Goal: Information Seeking & Learning: Learn about a topic

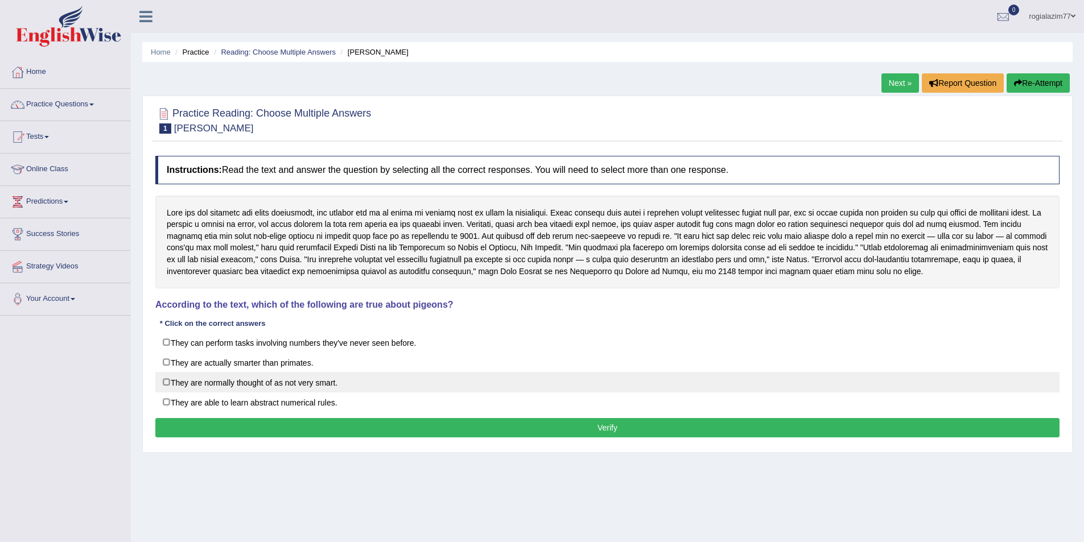
click at [164, 381] on label "They are normally thought of as not very smart." at bounding box center [607, 382] width 905 height 20
checkbox input "true"
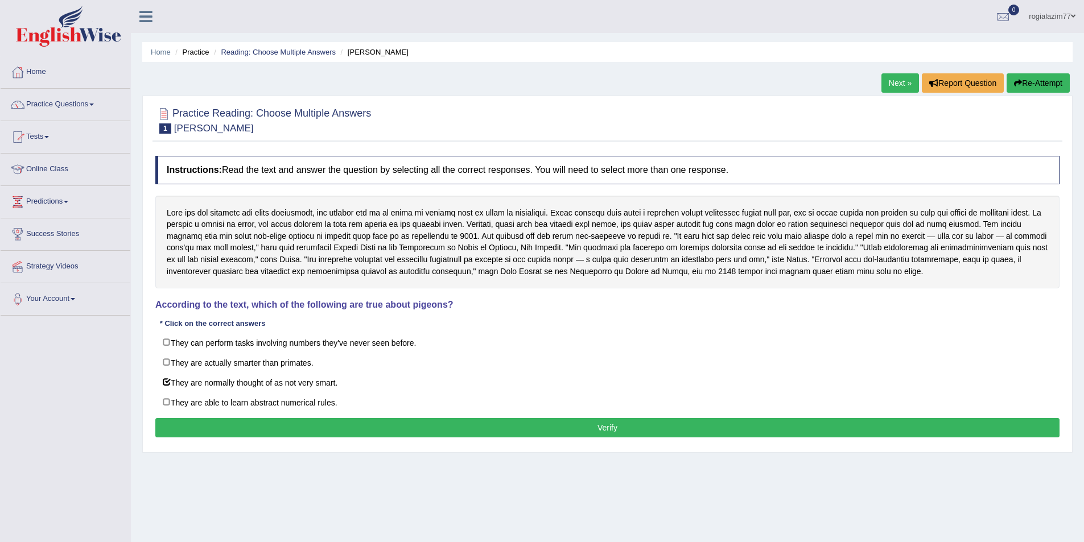
click at [700, 437] on button "Verify" at bounding box center [607, 427] width 905 height 19
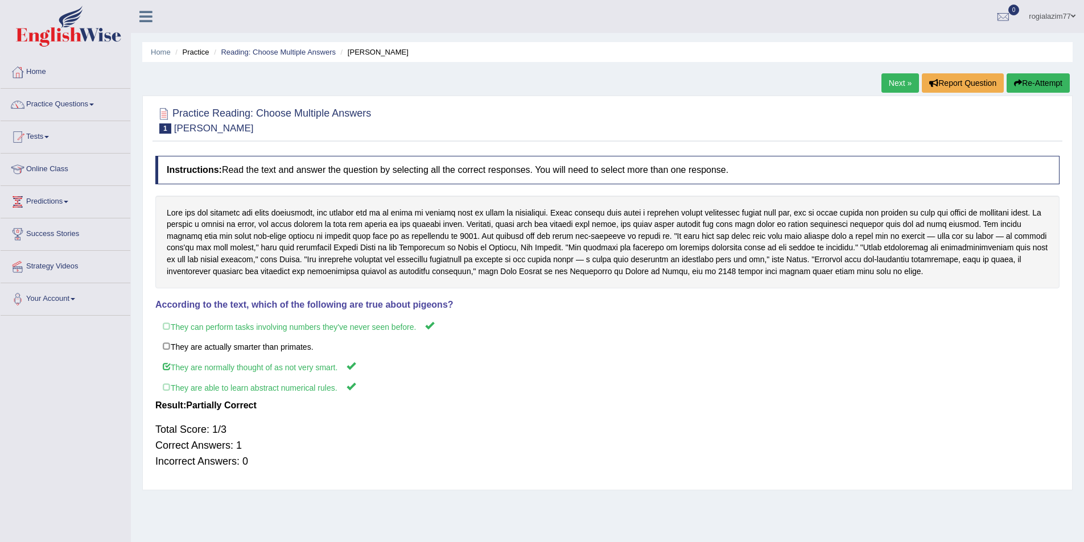
click at [904, 91] on link "Next »" at bounding box center [901, 82] width 38 height 19
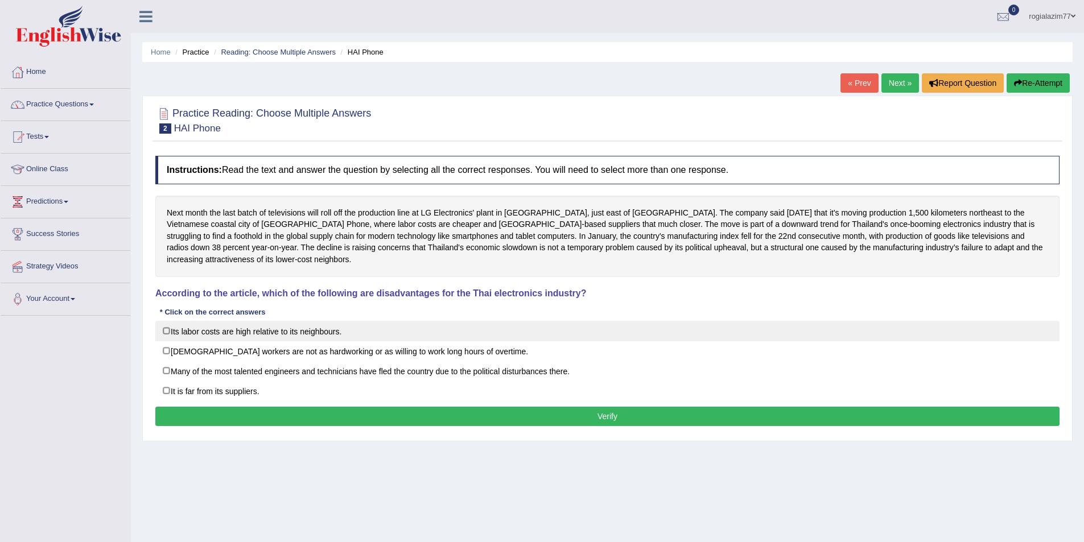
click at [166, 321] on label "Its labor costs are high relative to its neighbours." at bounding box center [607, 331] width 905 height 20
click at [168, 322] on label "Its labor costs are high relative to its neighbours." at bounding box center [607, 331] width 905 height 20
checkbox input "false"
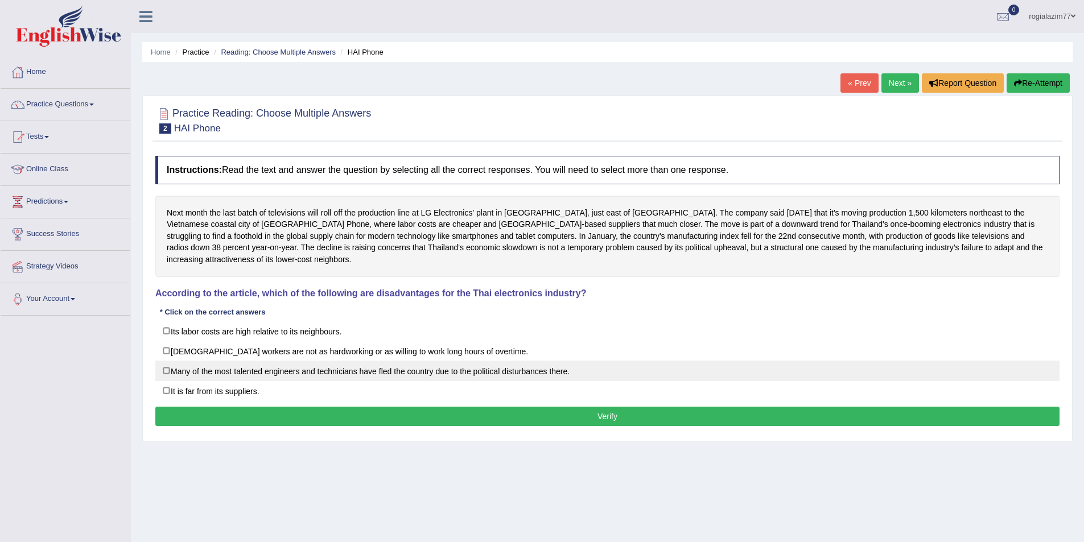
click at [167, 361] on label "Many of the most talented engineers and technicians have fled the country due t…" at bounding box center [607, 371] width 905 height 20
checkbox input "true"
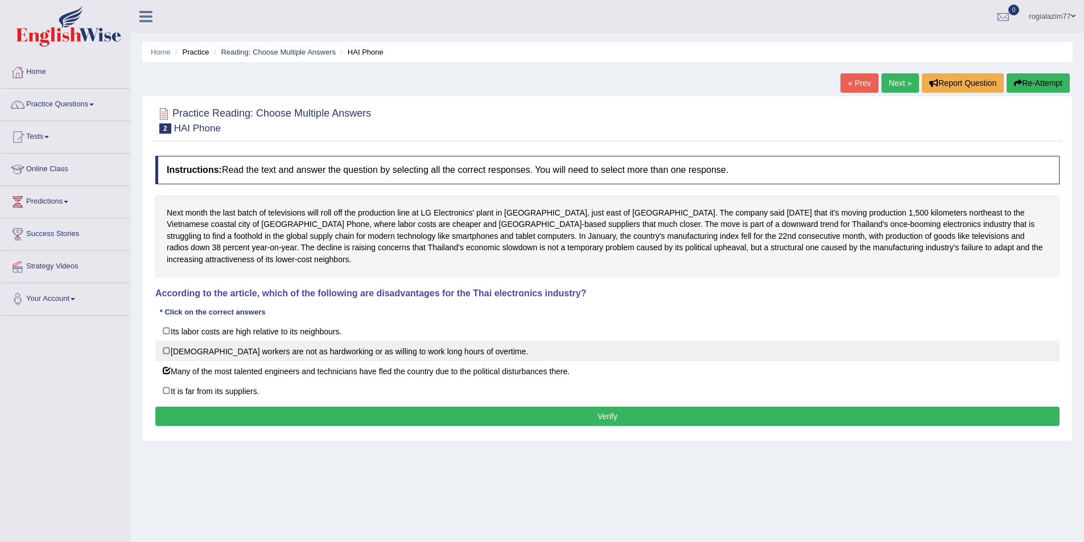
click at [166, 341] on label "Thai workers are not as hardworking or as willing to work long hours of overtim…" at bounding box center [607, 351] width 905 height 20
checkbox input "false"
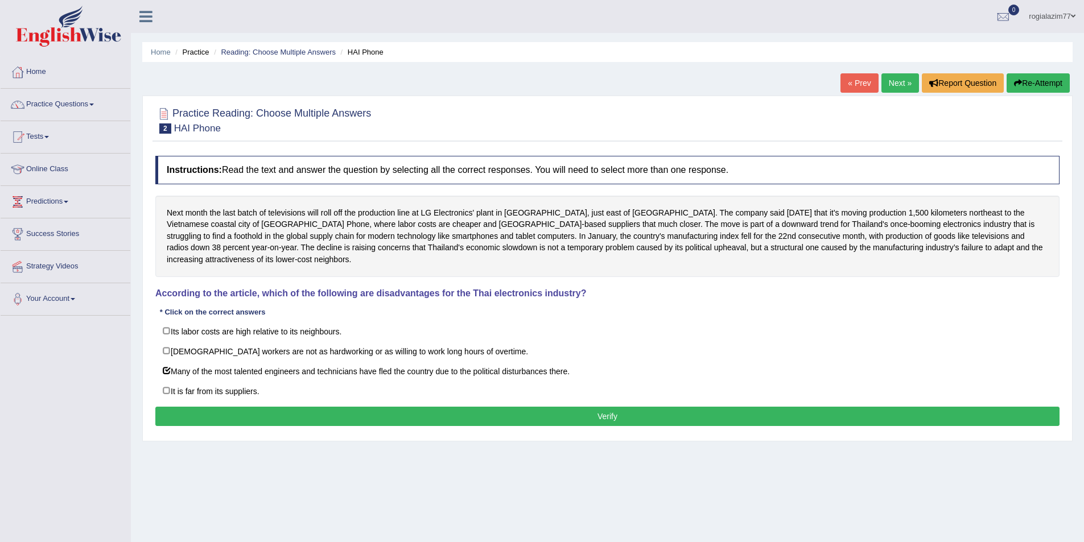
click at [424, 407] on button "Verify" at bounding box center [607, 416] width 905 height 19
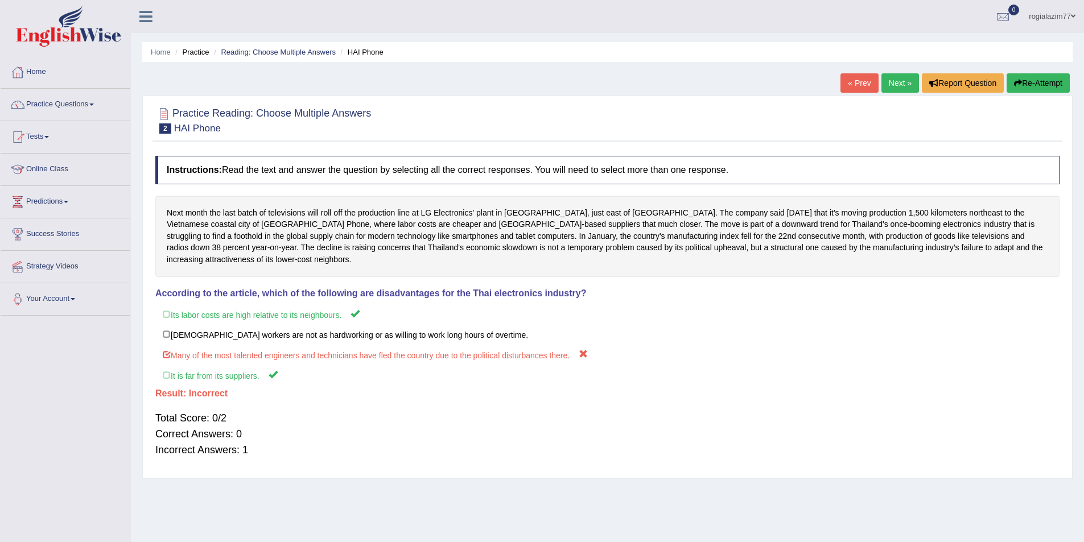
click at [904, 87] on link "Next »" at bounding box center [901, 82] width 38 height 19
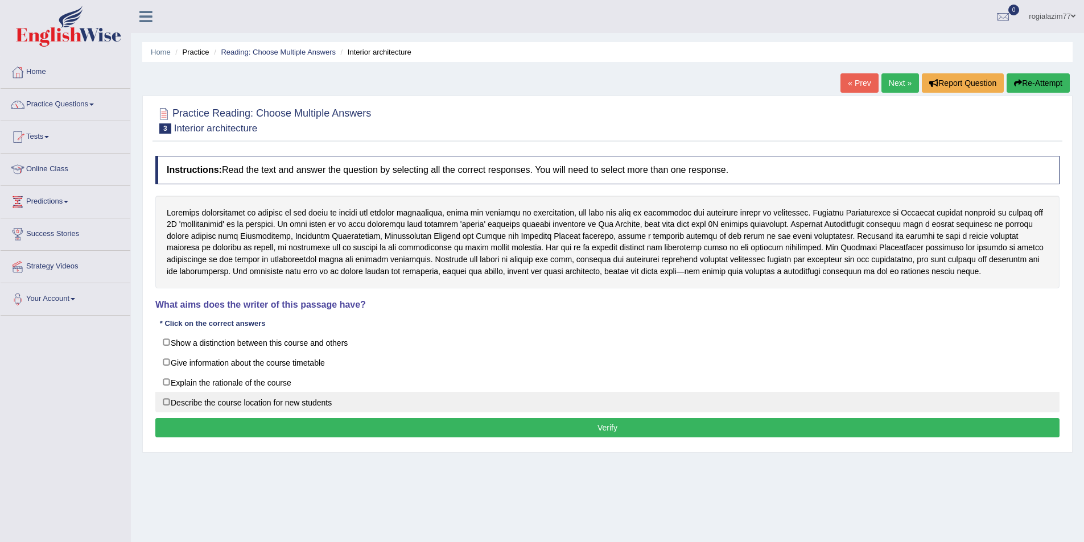
click at [166, 404] on label "Describe the course location for new students" at bounding box center [607, 402] width 905 height 20
click at [166, 402] on label "Describe the course location for new students" at bounding box center [607, 402] width 905 height 20
checkbox input "false"
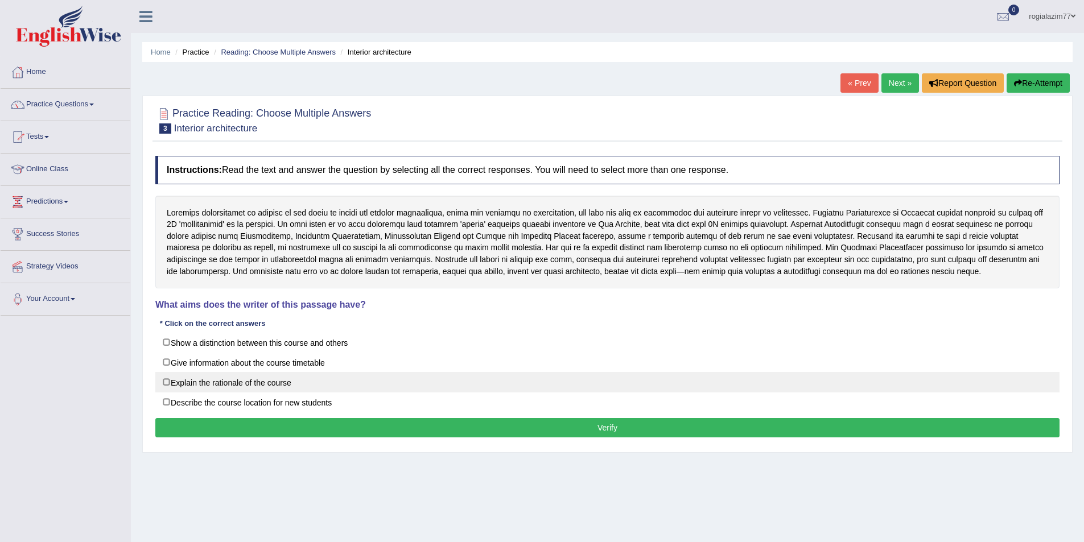
click at [163, 384] on label "Explain the rationale of the course" at bounding box center [607, 382] width 905 height 20
checkbox input "true"
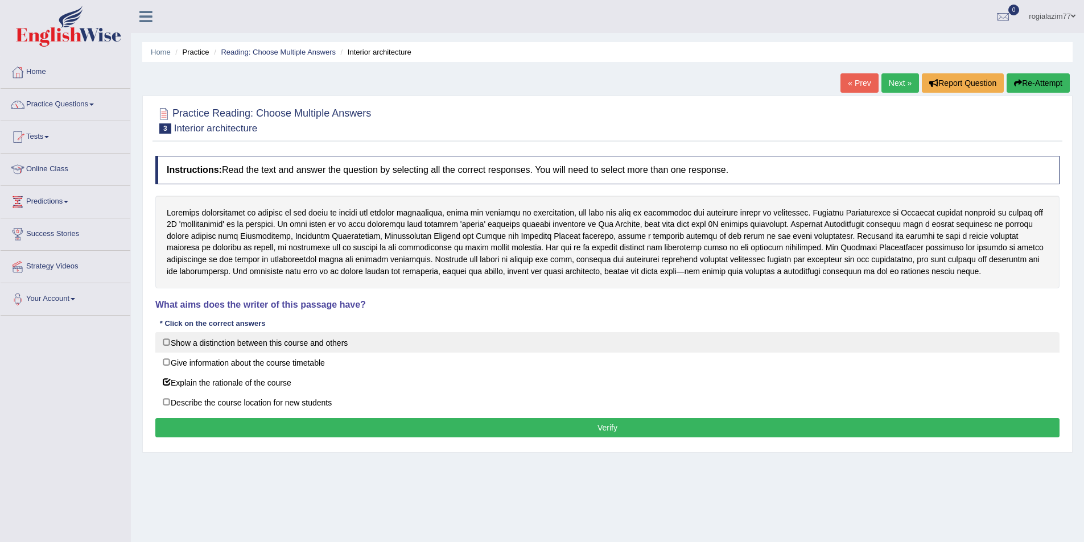
click at [165, 344] on label "Show a distinction between this course and others" at bounding box center [607, 342] width 905 height 20
checkbox input "true"
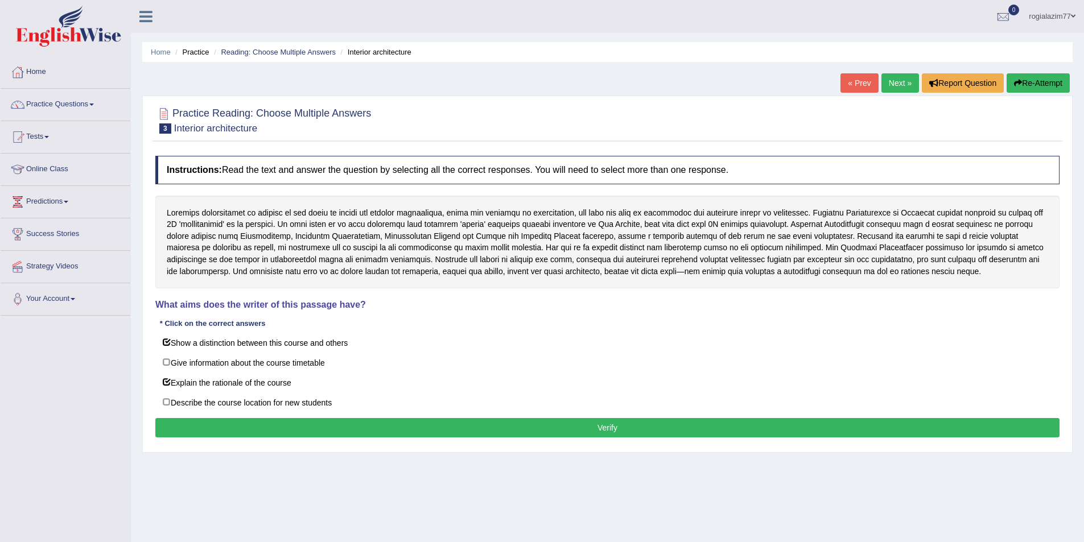
click at [443, 430] on button "Verify" at bounding box center [607, 427] width 905 height 19
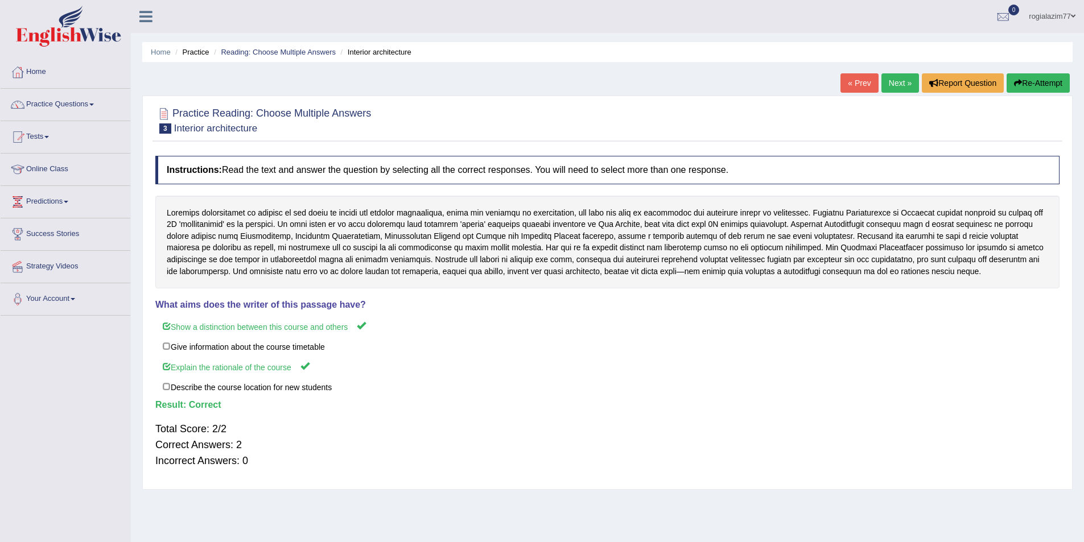
click at [883, 94] on div "« Prev Next » Report Question Re-Attempt" at bounding box center [957, 84] width 232 height 22
click at [886, 91] on link "Next »" at bounding box center [901, 82] width 38 height 19
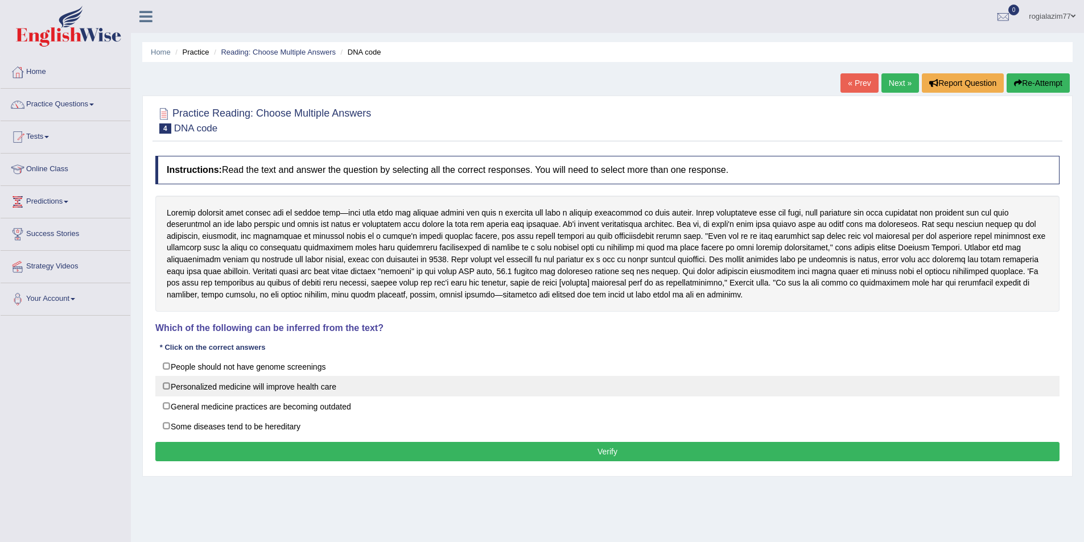
click at [166, 385] on label "Personalized medicine will improve health care" at bounding box center [607, 386] width 905 height 20
checkbox input "true"
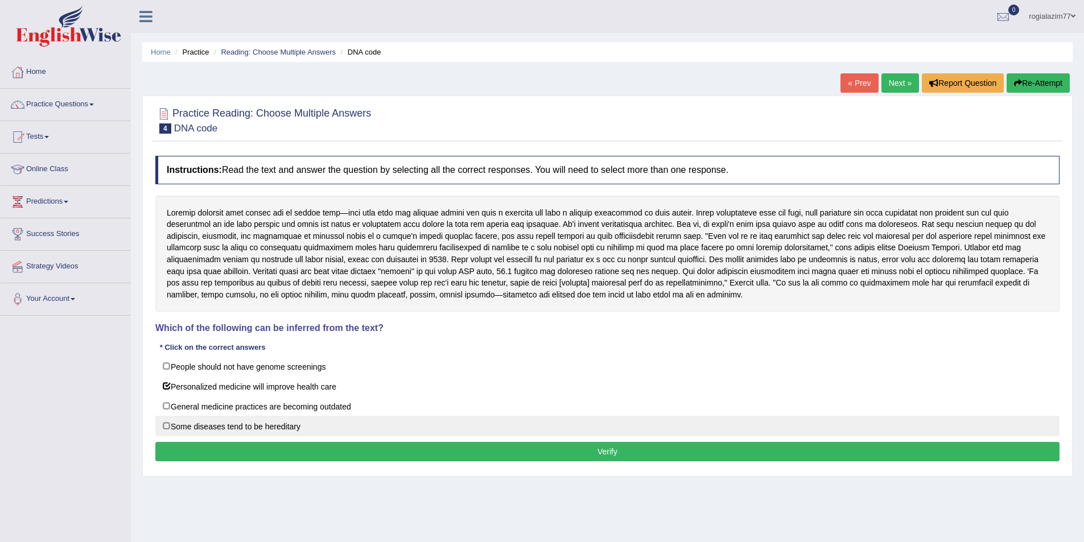
click at [166, 426] on label "Some diseases tend to be hereditary" at bounding box center [607, 426] width 905 height 20
checkbox input "true"
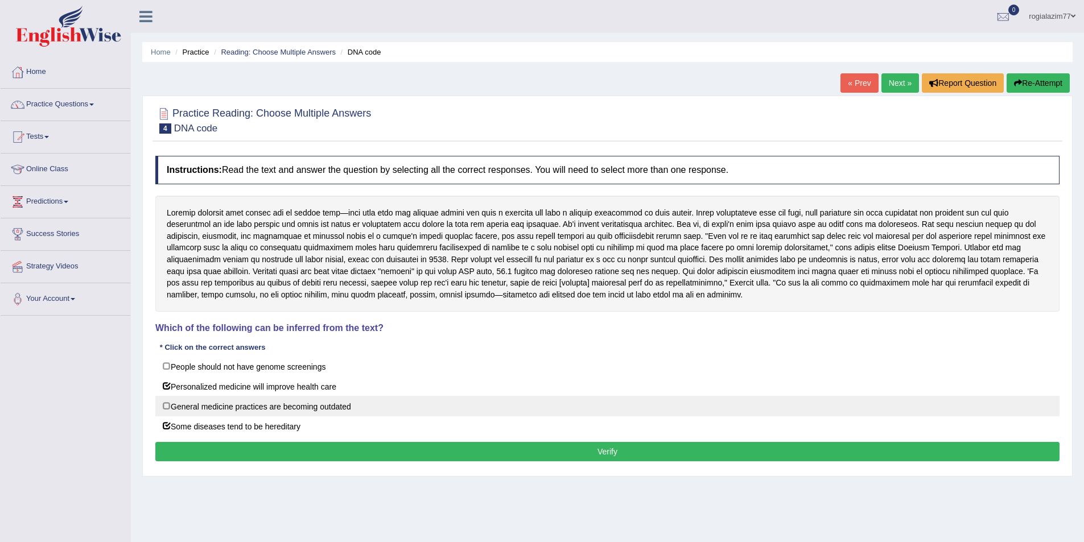
click at [164, 406] on label "General medicine practices are becoming outdated" at bounding box center [607, 406] width 905 height 20
checkbox input "true"
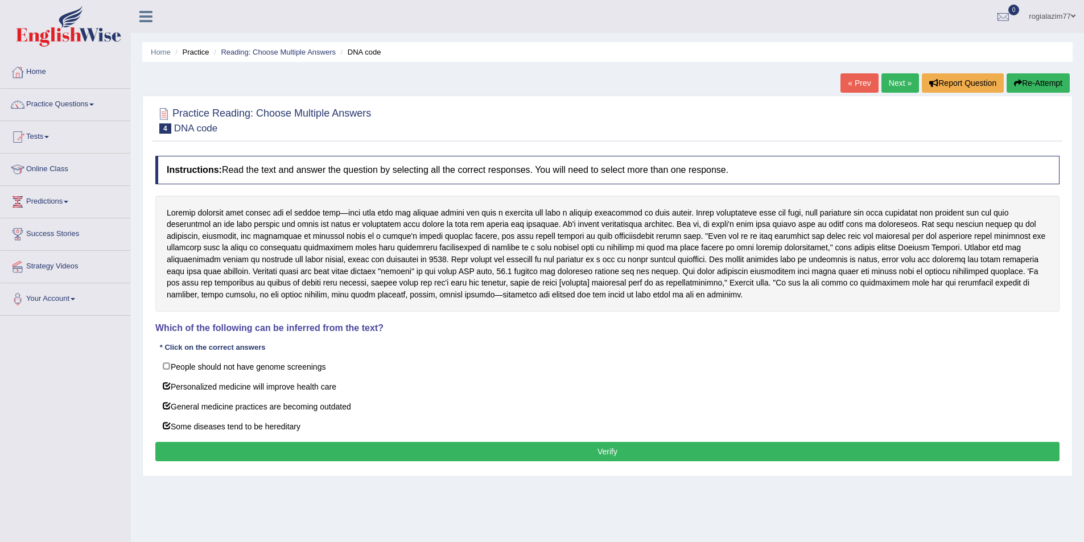
click at [491, 455] on button "Verify" at bounding box center [607, 451] width 905 height 19
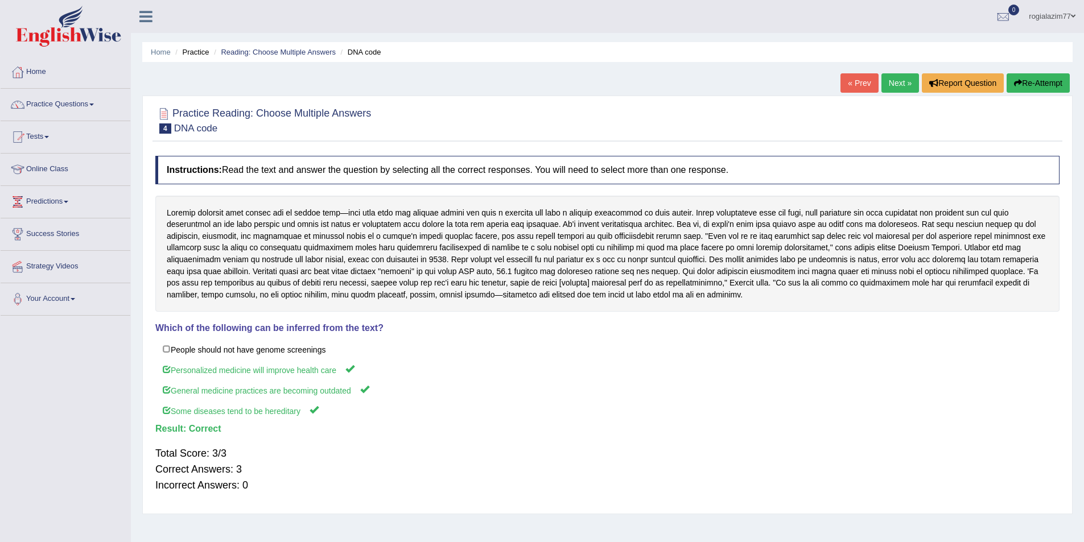
click at [889, 84] on link "Next »" at bounding box center [901, 82] width 38 height 19
